Goal: Navigation & Orientation: Find specific page/section

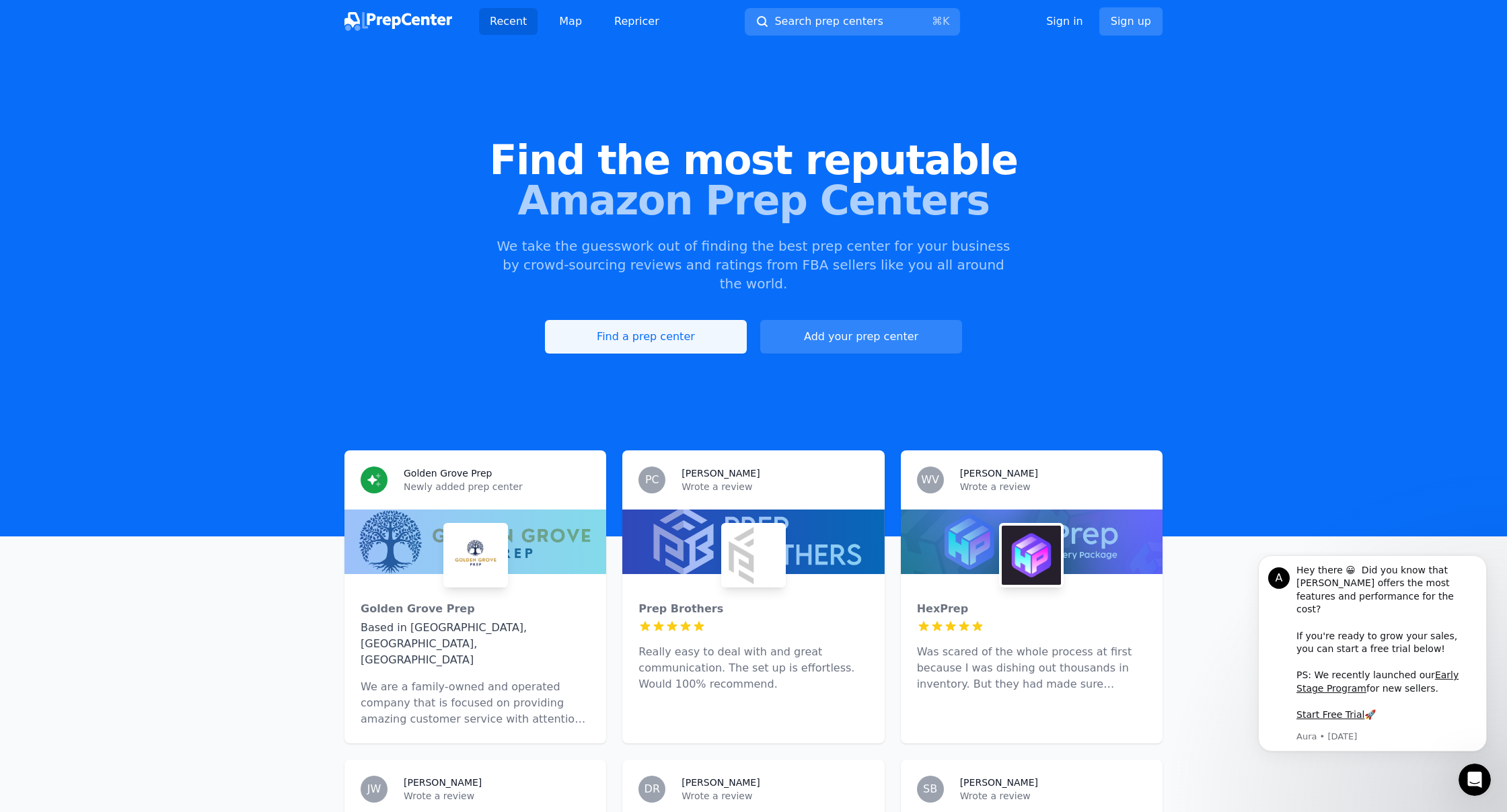
click at [687, 320] on link "Find a prep center" at bounding box center [645, 337] width 202 height 34
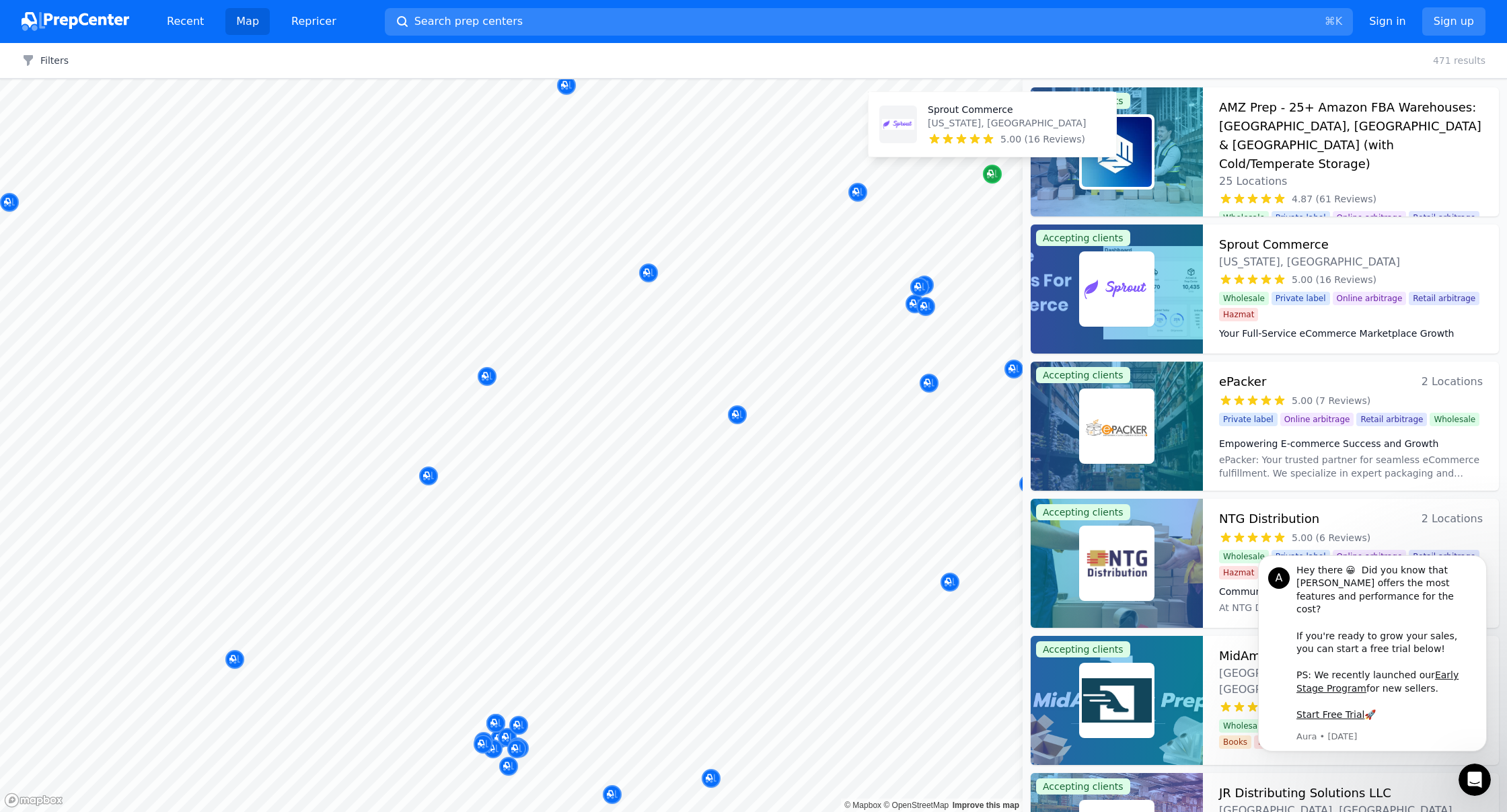
click at [993, 176] on icon "Map marker" at bounding box center [992, 174] width 11 height 9
click at [991, 173] on icon "Map marker" at bounding box center [992, 174] width 11 height 13
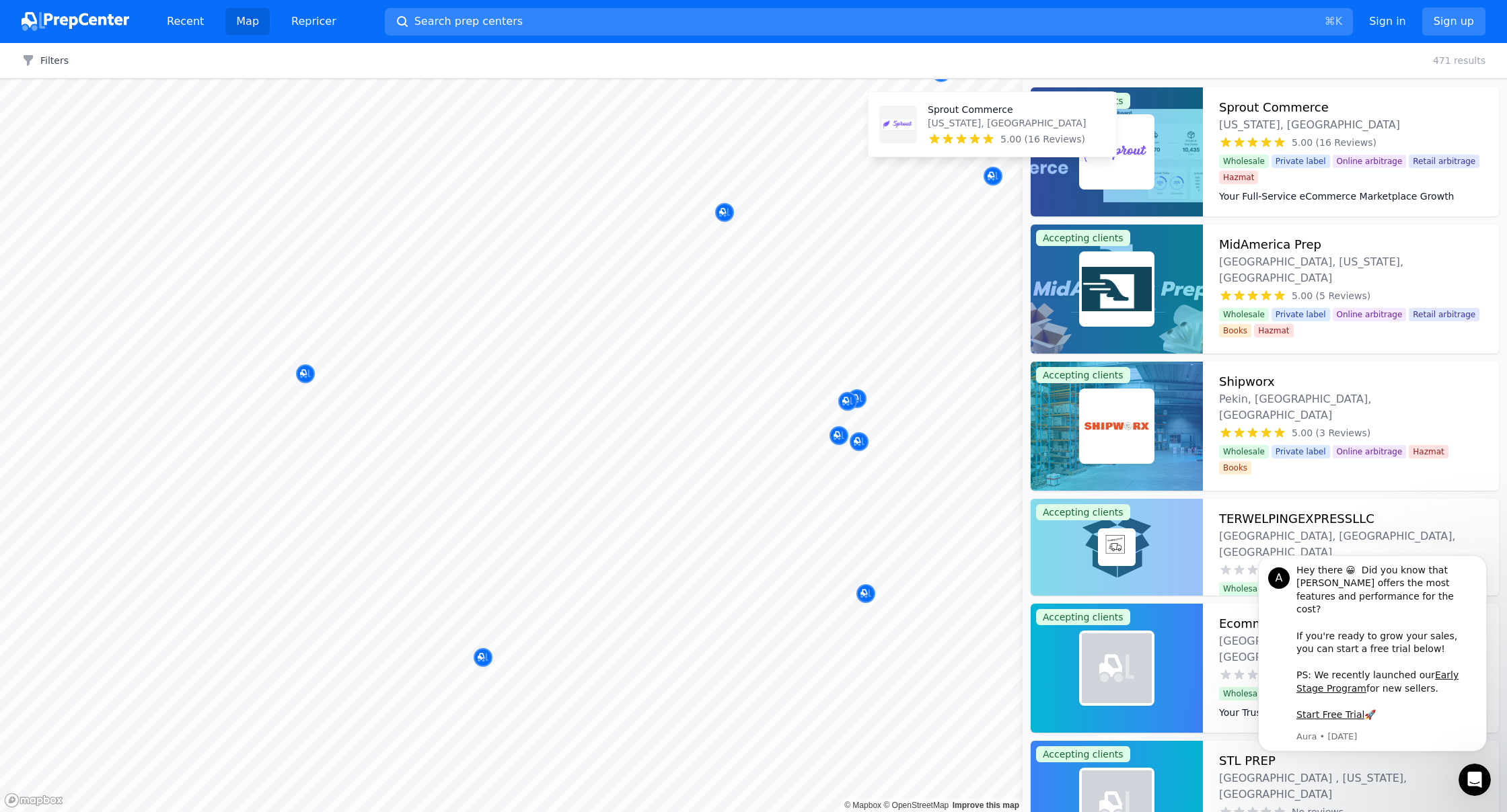
click at [940, 110] on p "Sprout Commerce" at bounding box center [1007, 109] width 158 height 13
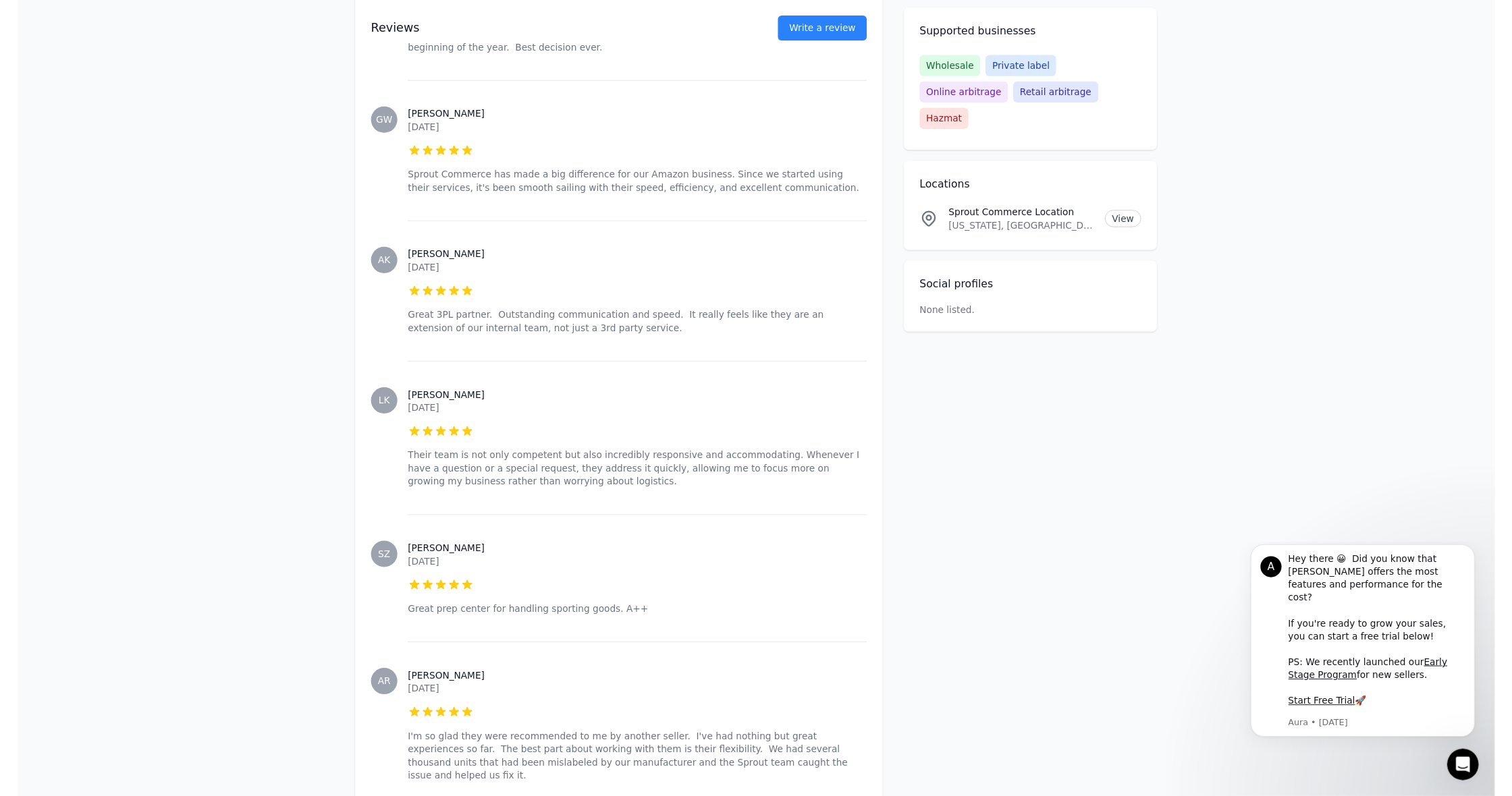
scroll to position [1901, 0]
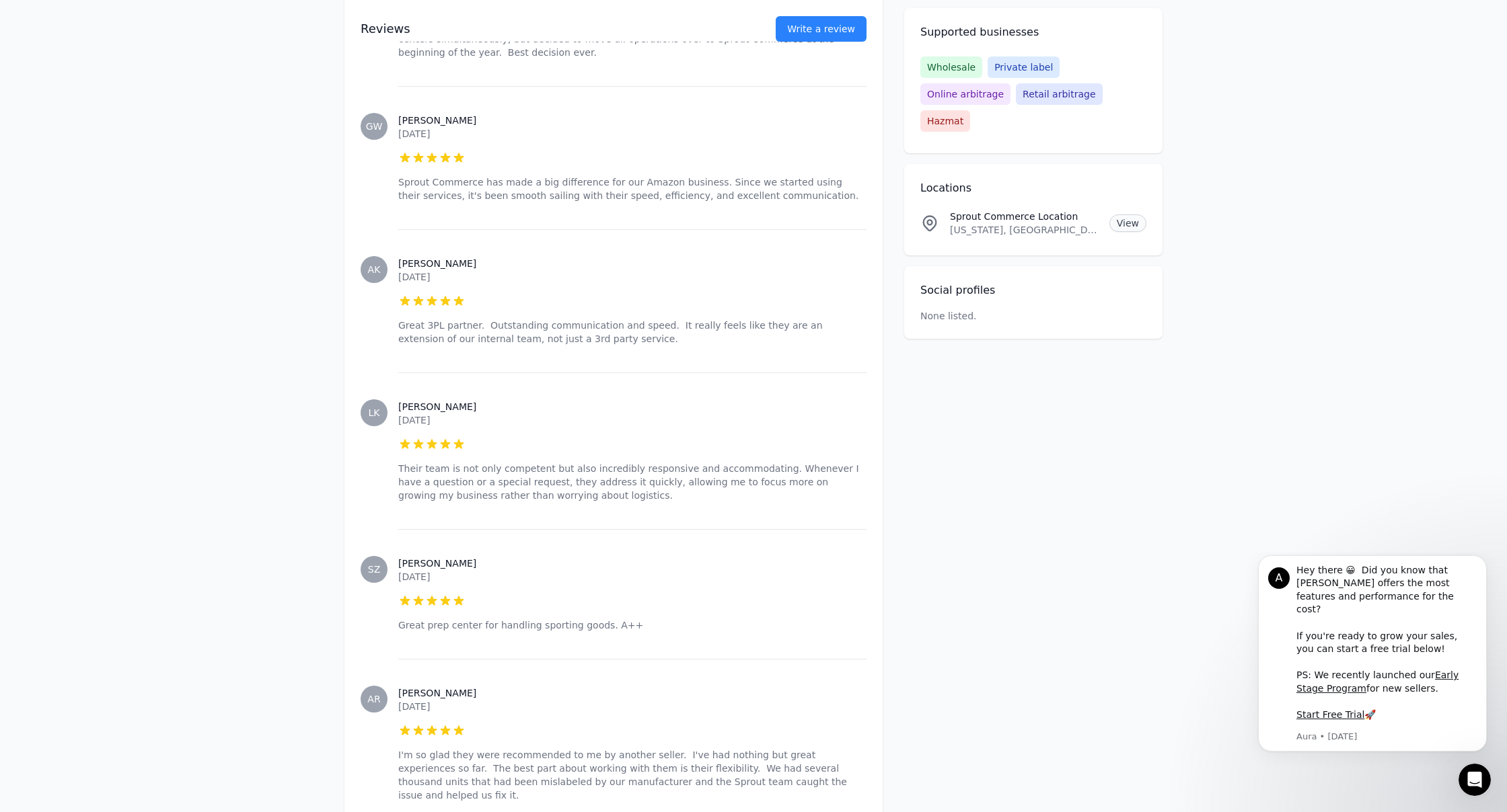
click at [1129, 214] on link "View" at bounding box center [1128, 223] width 37 height 18
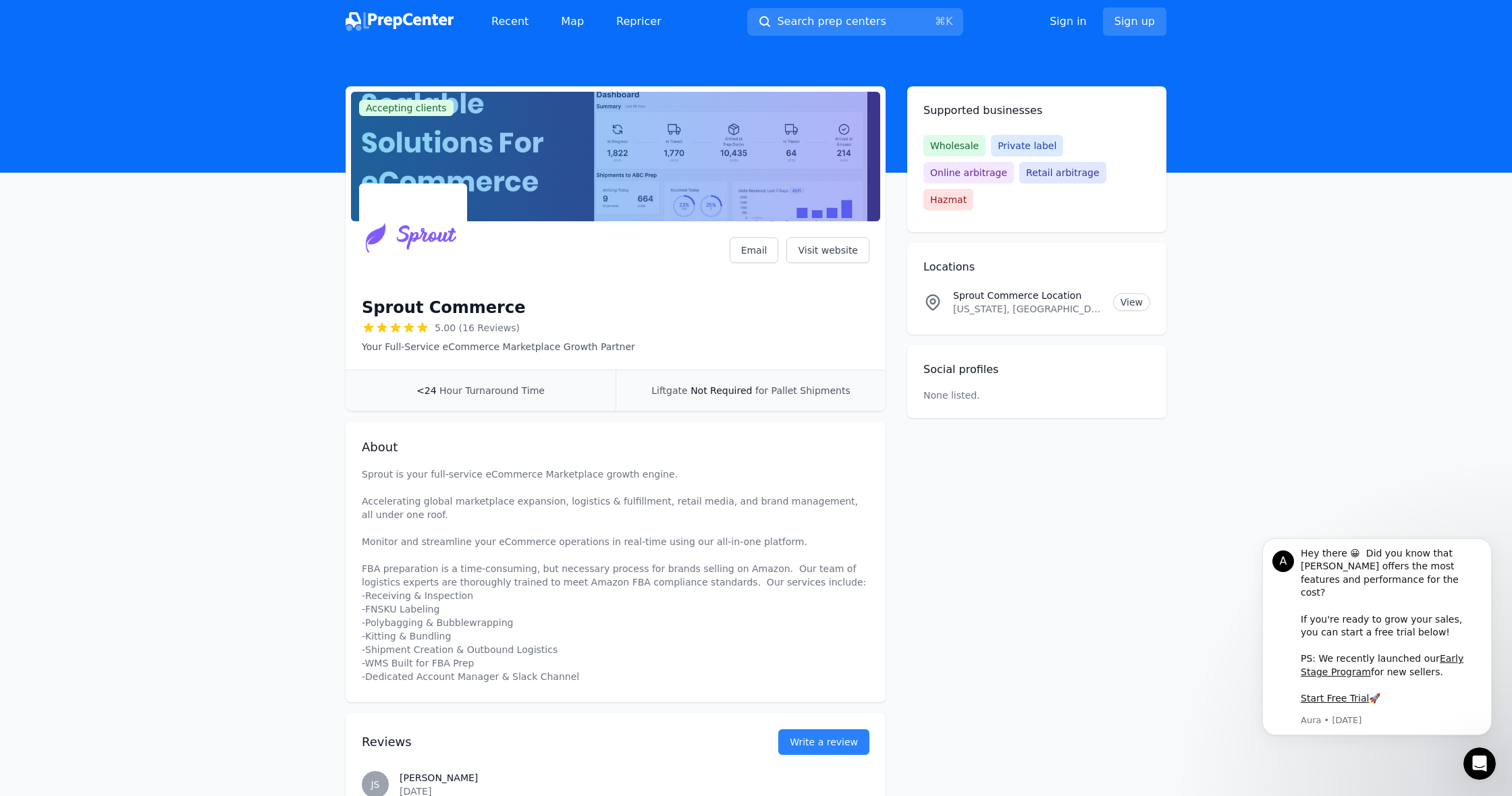
scroll to position [0, 0]
click at [1135, 293] on link "View" at bounding box center [1132, 302] width 37 height 18
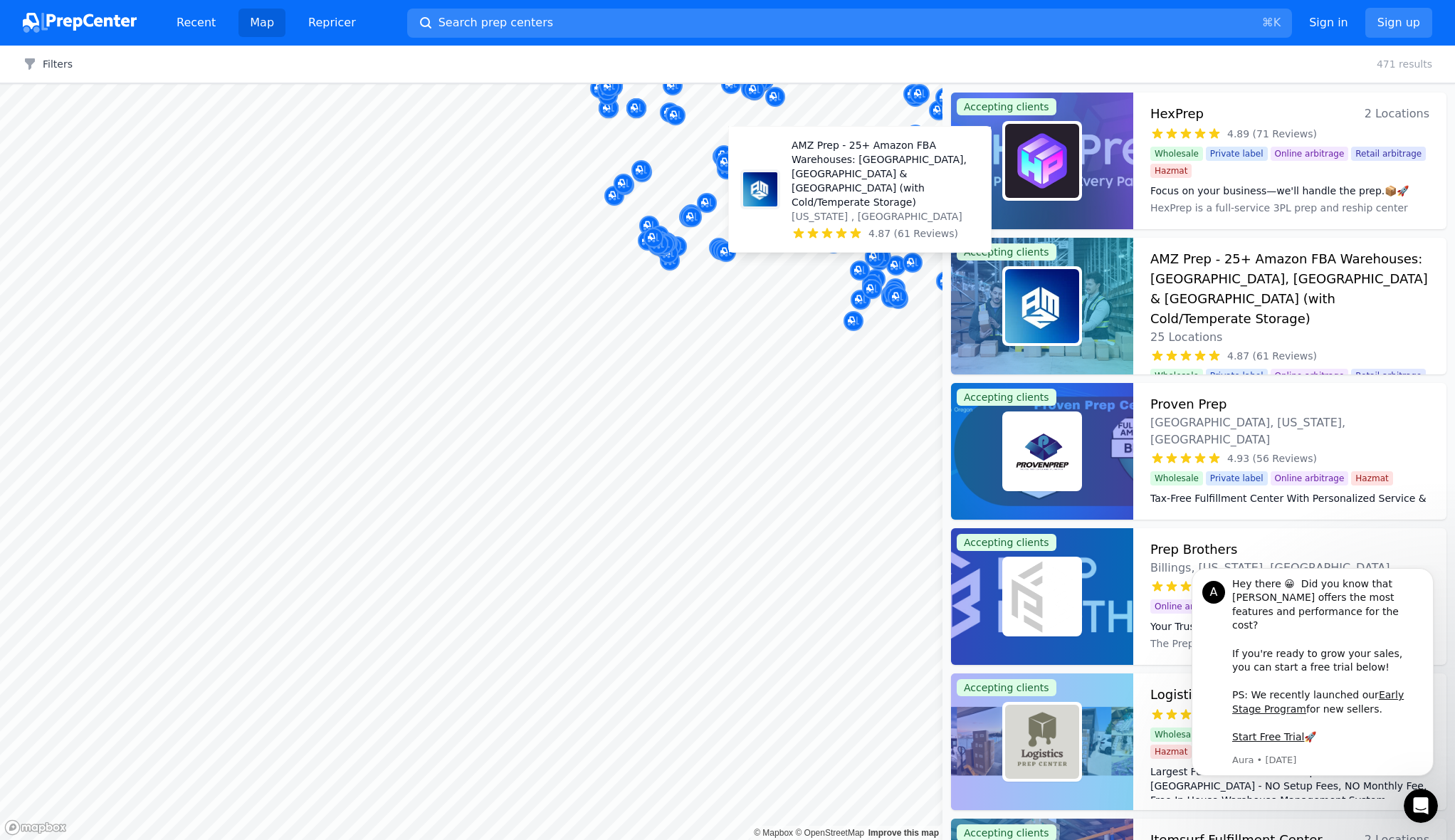
click at [843, 230] on icon at bounding box center [842, 233] width 14 height 14
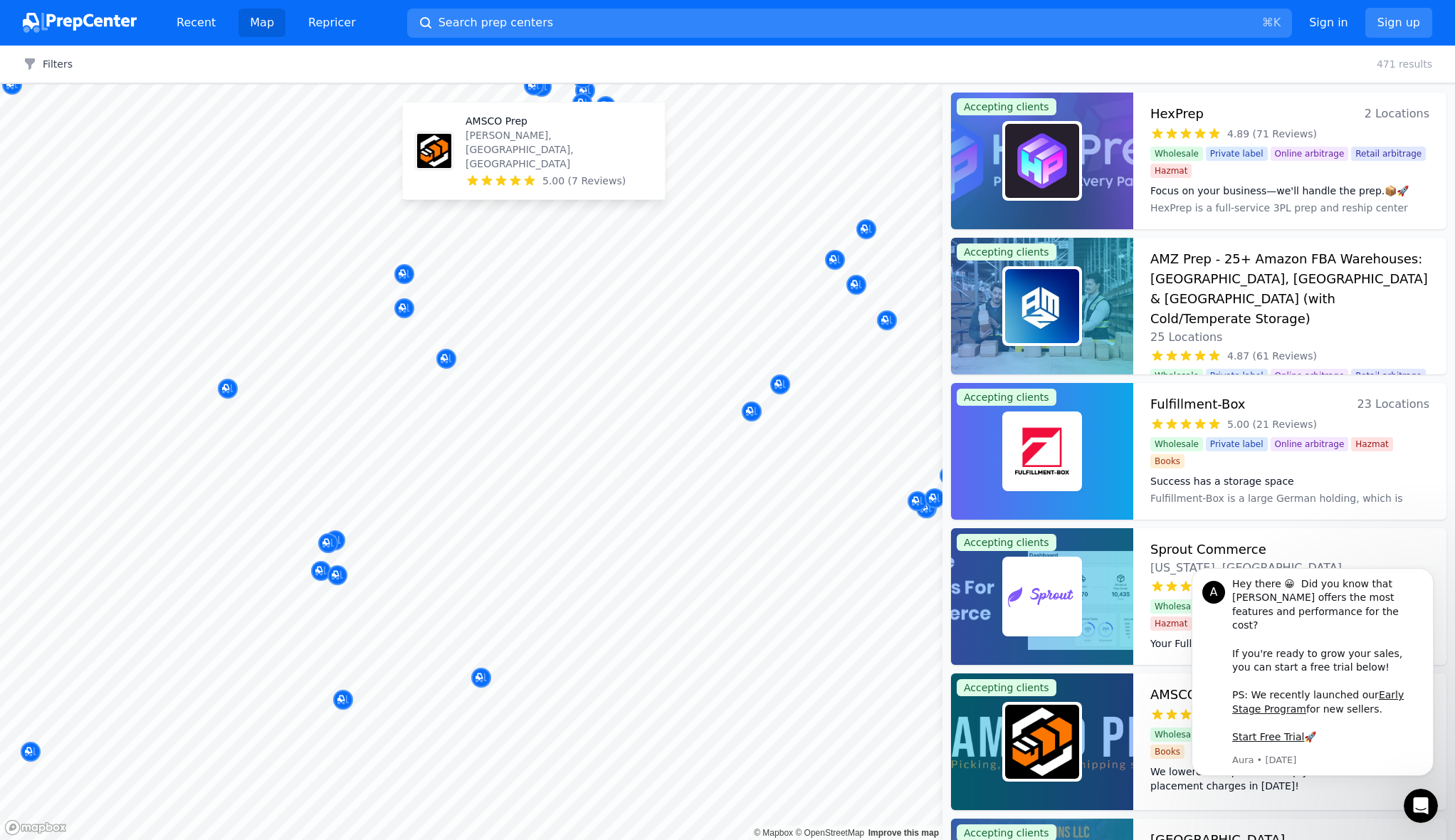
click at [481, 121] on p "AMSCO Prep" at bounding box center [559, 121] width 188 height 14
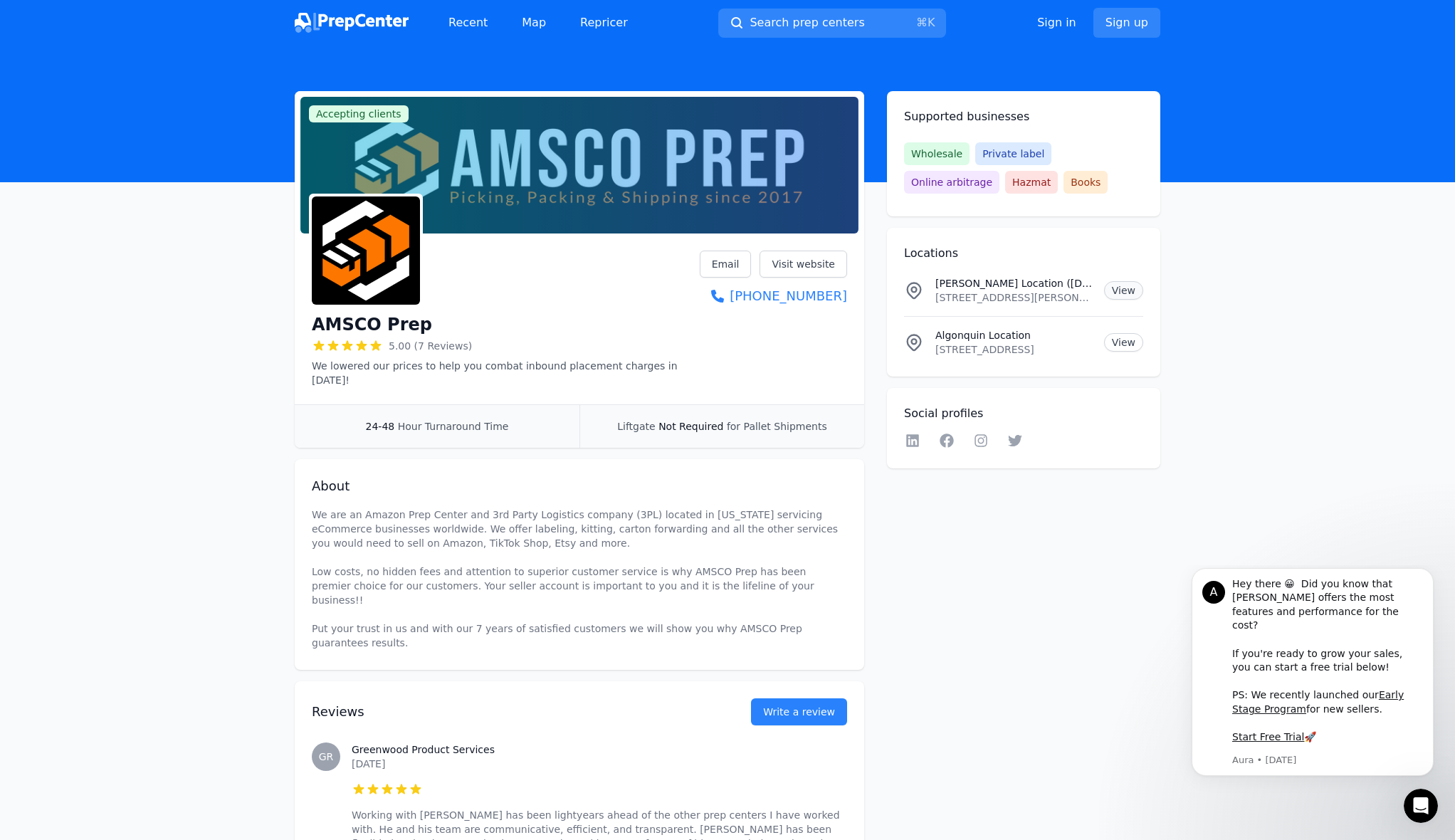
click at [1123, 289] on link "View" at bounding box center [1124, 290] width 39 height 19
